Goal: Task Accomplishment & Management: Complete application form

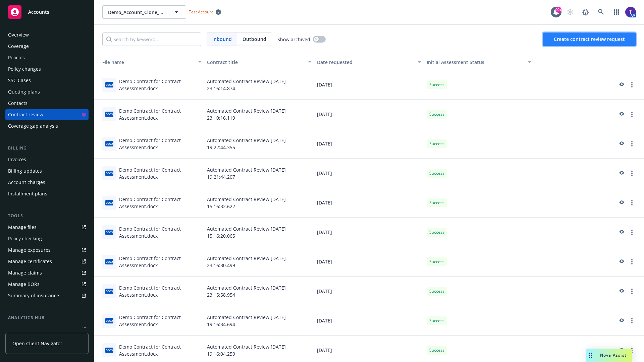
click at [590, 39] on span "Create contract review request" at bounding box center [589, 39] width 71 height 6
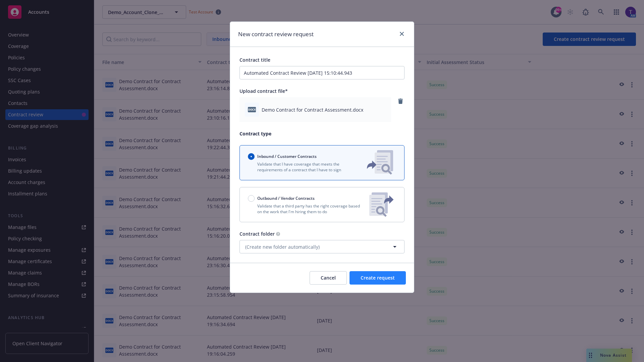
type input "Automated Contract Review [DATE] 15:10:44.943"
click at [378, 278] on span "Create request" at bounding box center [377, 278] width 34 height 6
